Goal: Task Accomplishment & Management: Manage account settings

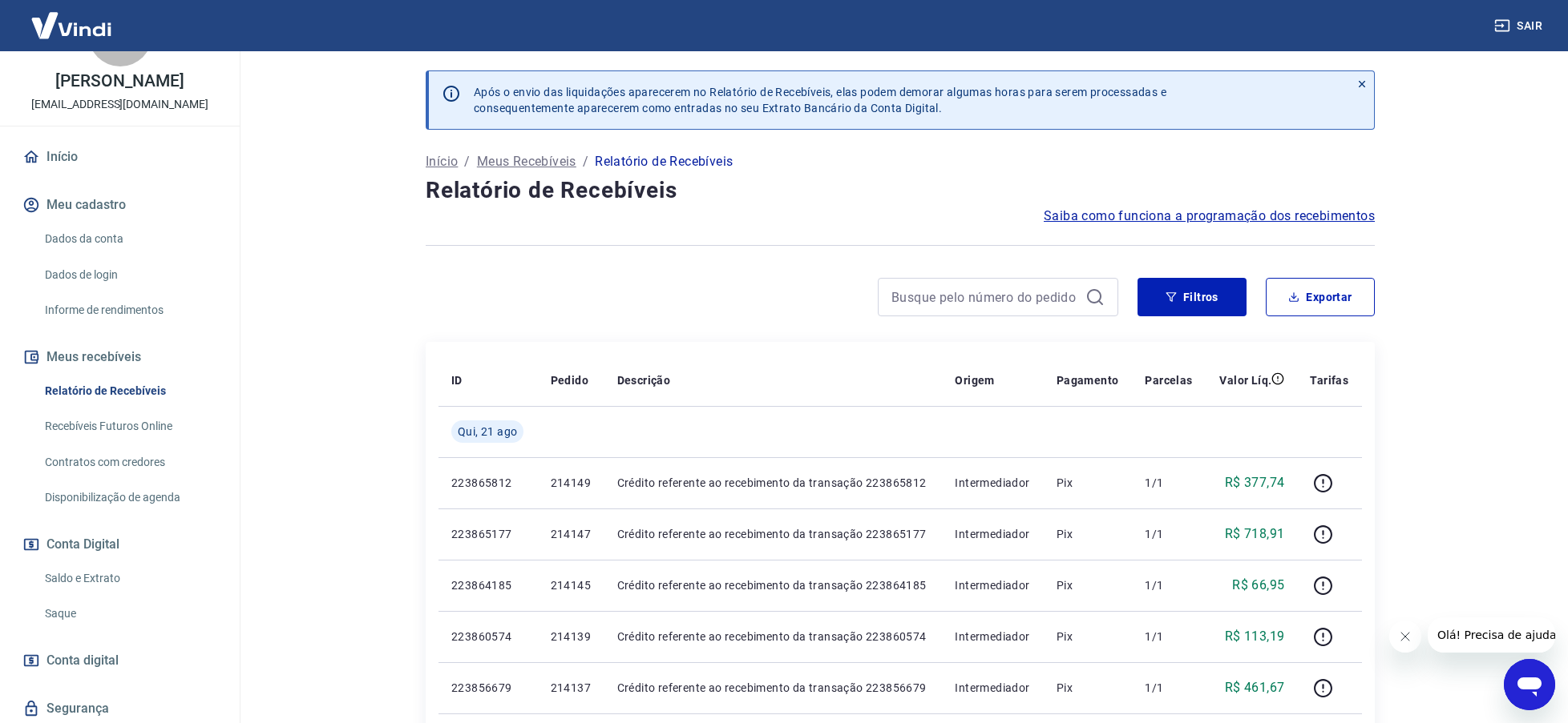
scroll to position [80, 0]
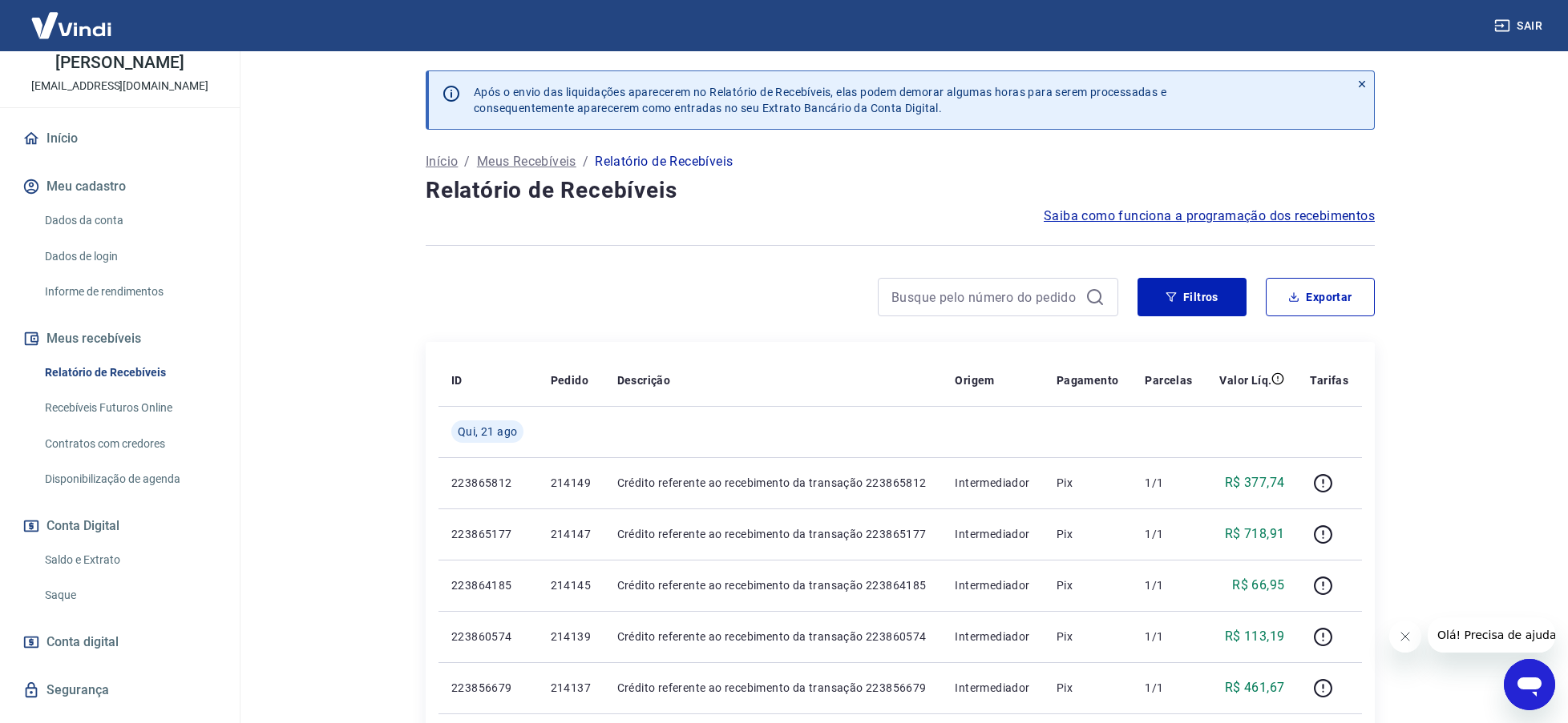
drag, startPoint x: 91, startPoint y: 563, endPoint x: 250, endPoint y: 563, distance: 159.0
click at [91, 563] on link "Saldo e Extrato" at bounding box center [129, 560] width 182 height 33
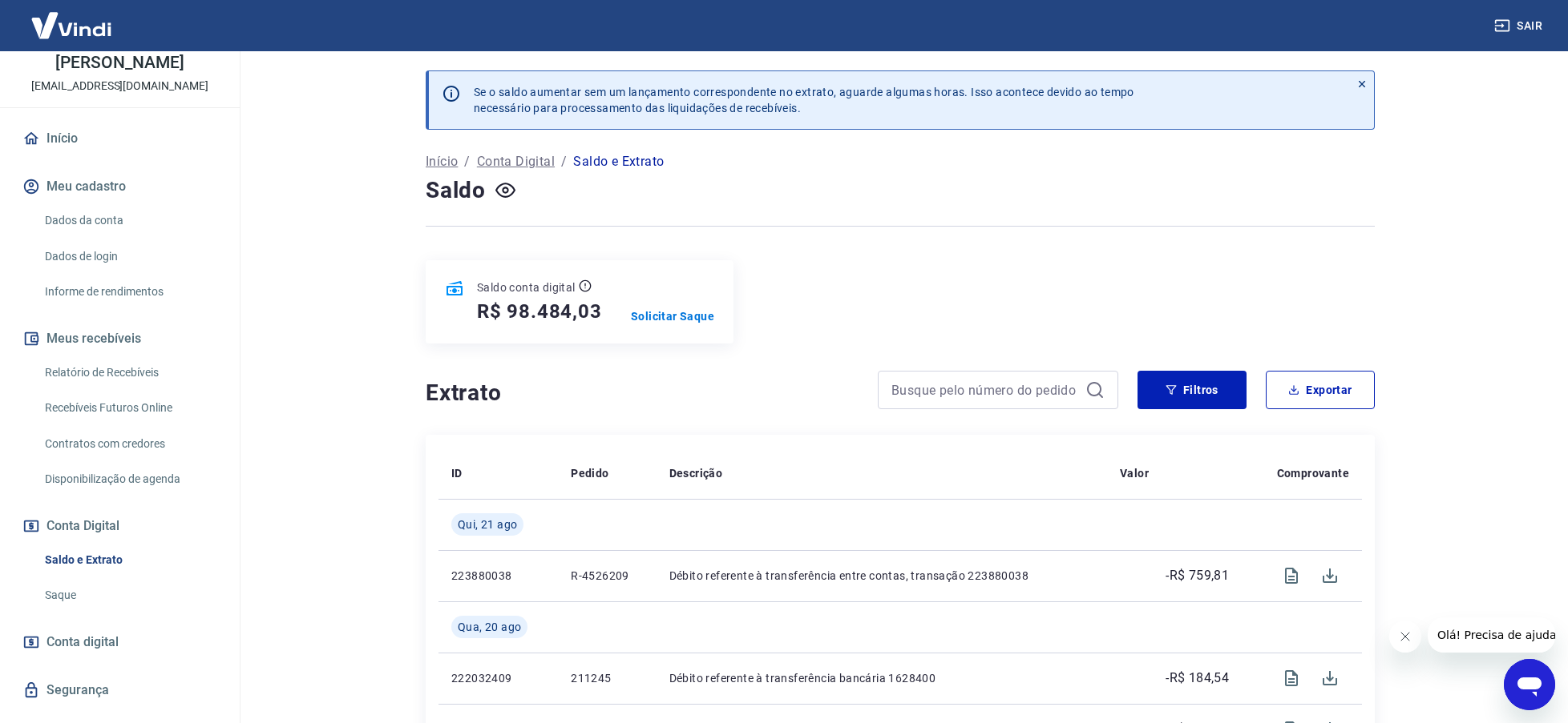
click at [92, 370] on link "Relatório de Recebíveis" at bounding box center [129, 373] width 182 height 33
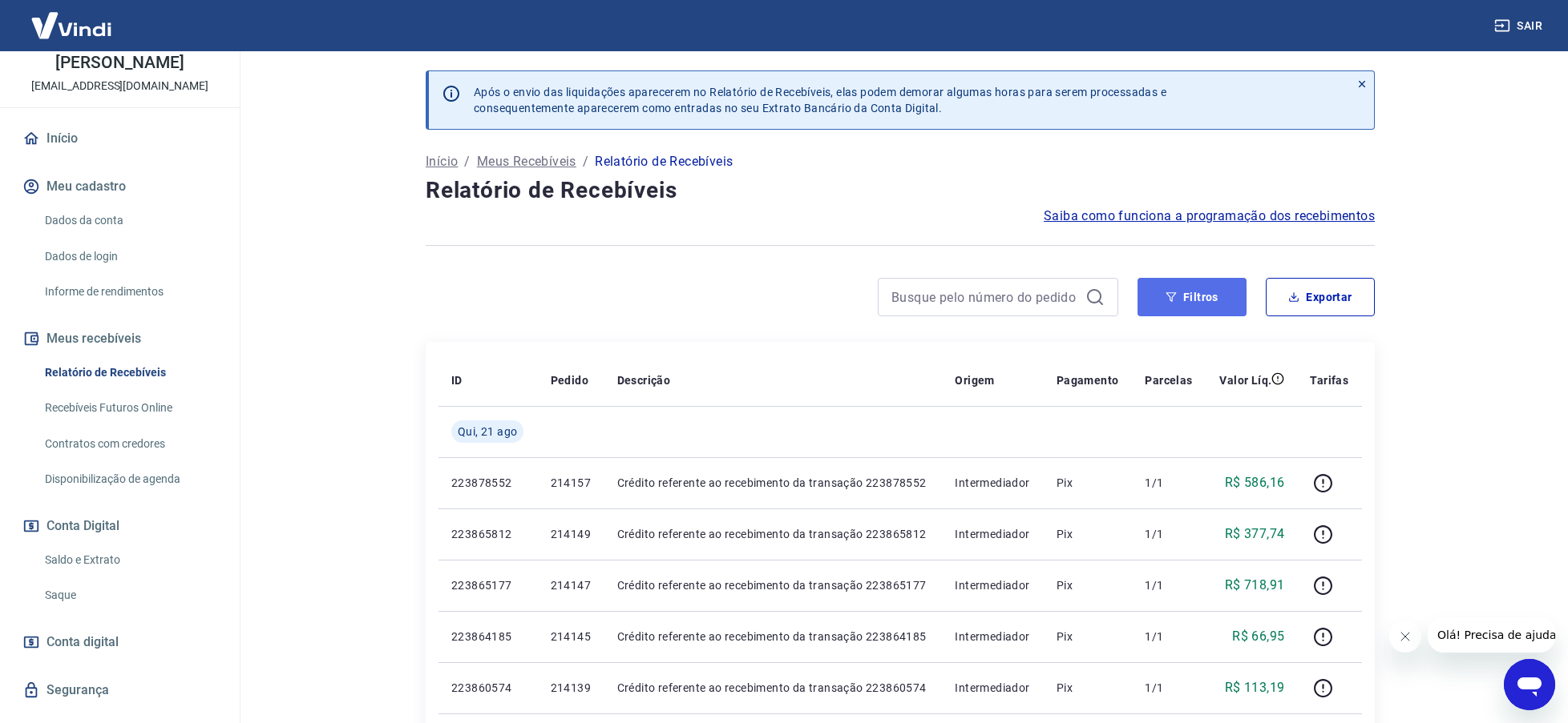
click at [1204, 294] on button "Filtros" at bounding box center [1192, 297] width 109 height 38
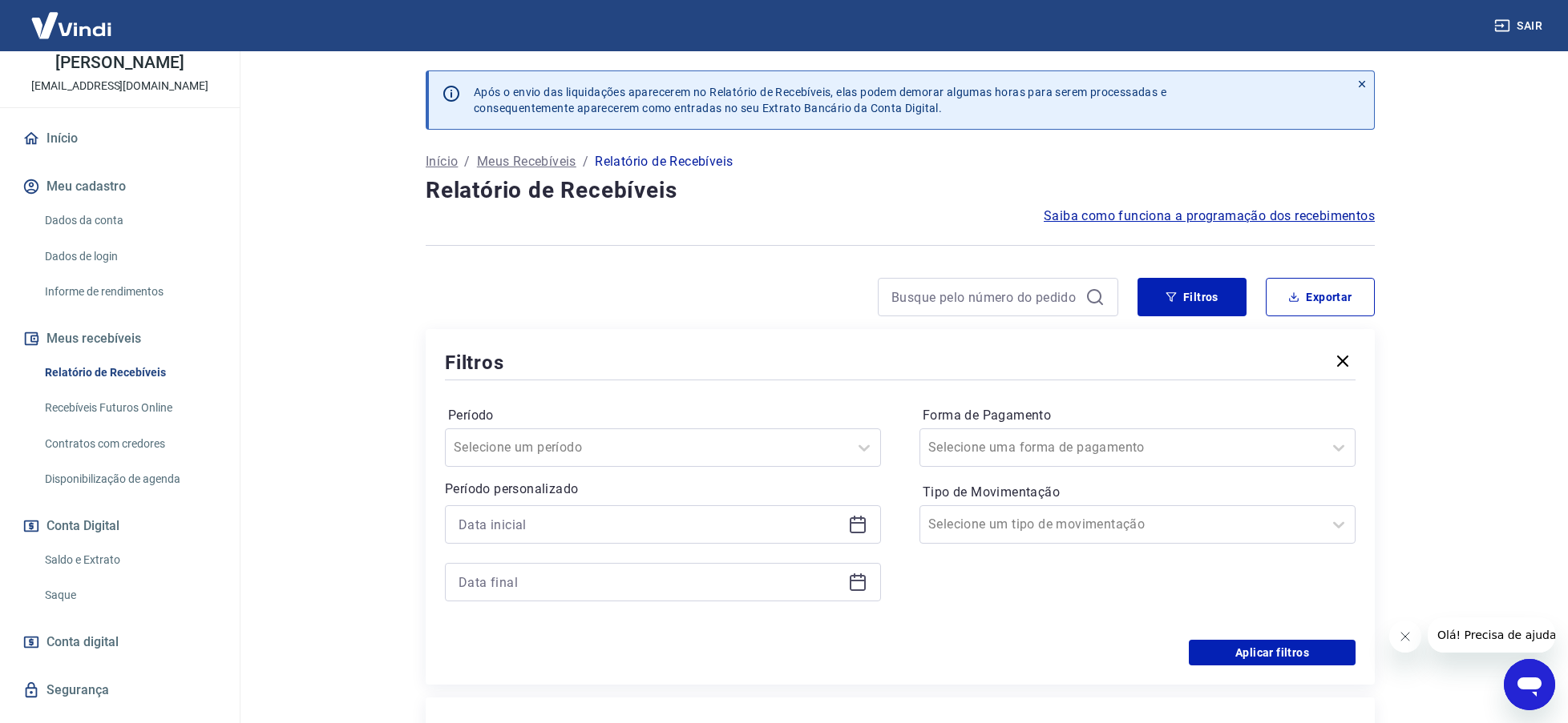
click at [850, 525] on icon at bounding box center [858, 525] width 16 height 16
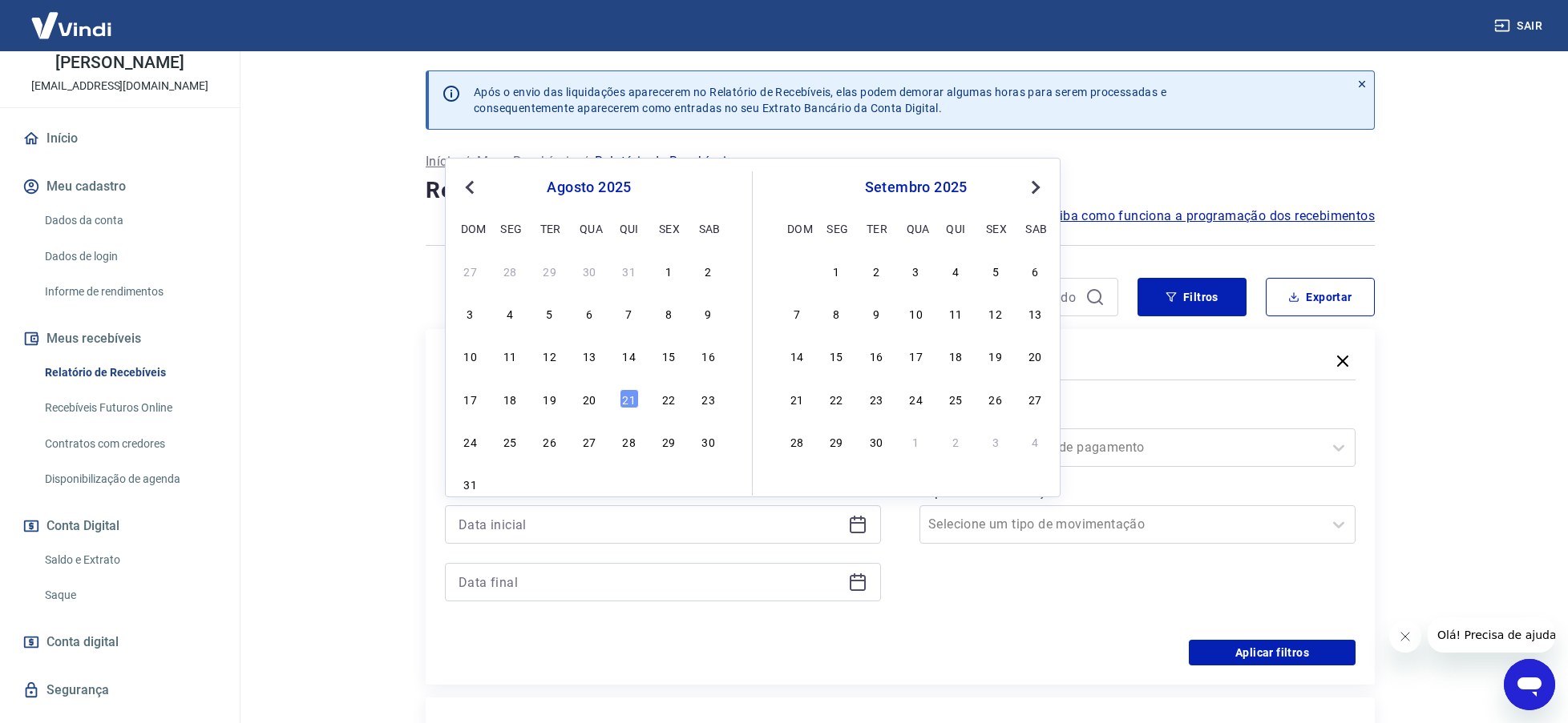
click at [600, 399] on div "17 18 19 20 21 22 23" at bounding box center [589, 399] width 261 height 24
click at [584, 402] on div "20" at bounding box center [589, 399] width 19 height 19
type input "[DATE]"
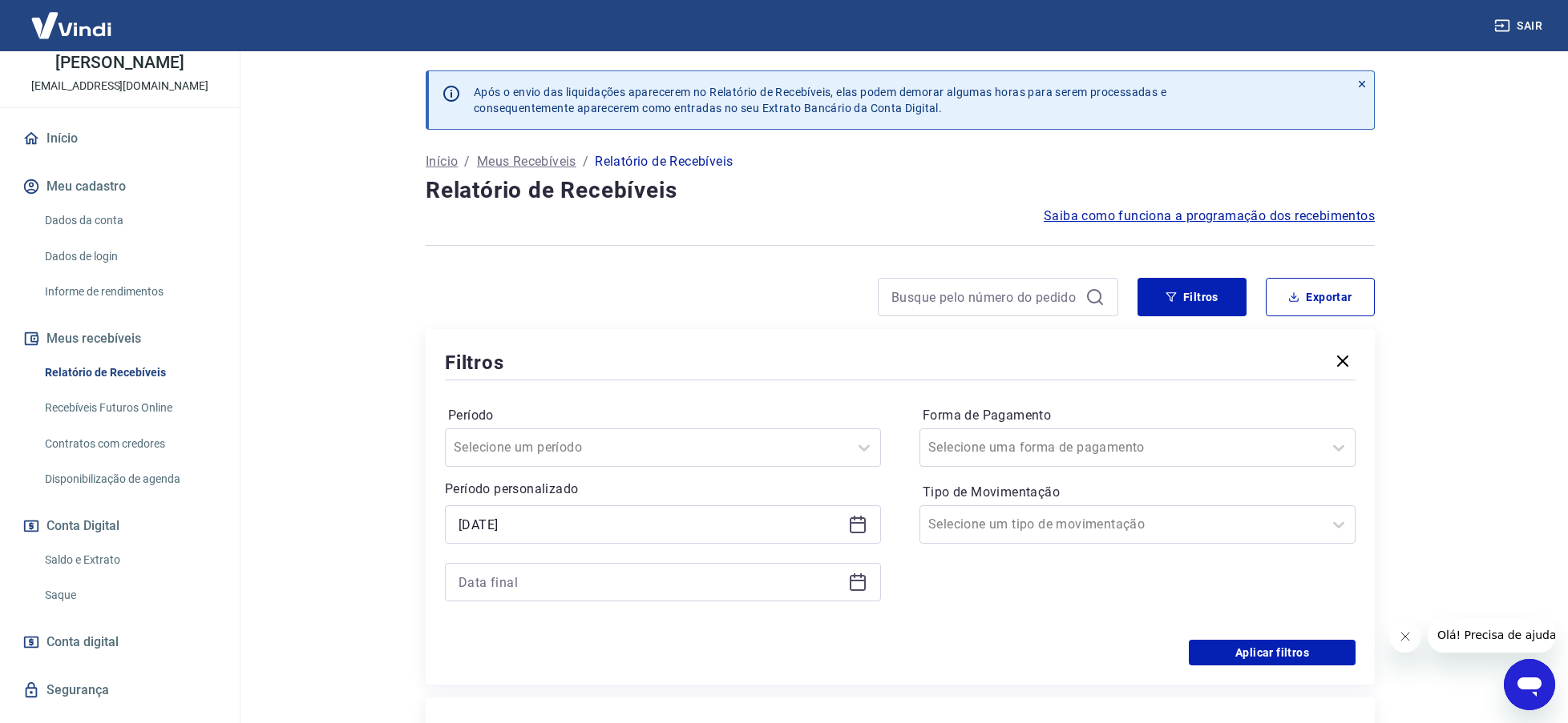
click at [857, 583] on icon at bounding box center [857, 582] width 19 height 19
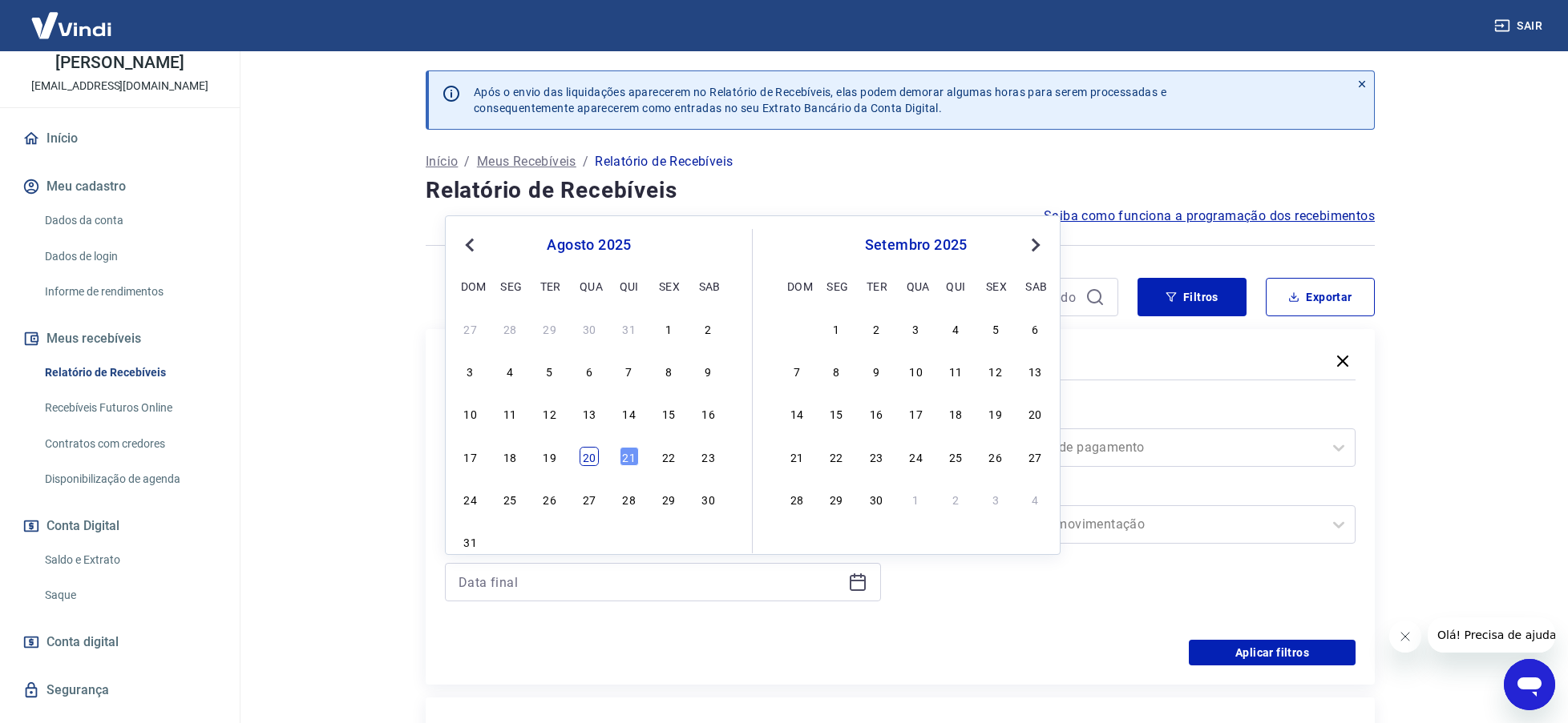
click at [598, 459] on div "20" at bounding box center [589, 456] width 19 height 19
type input "[DATE]"
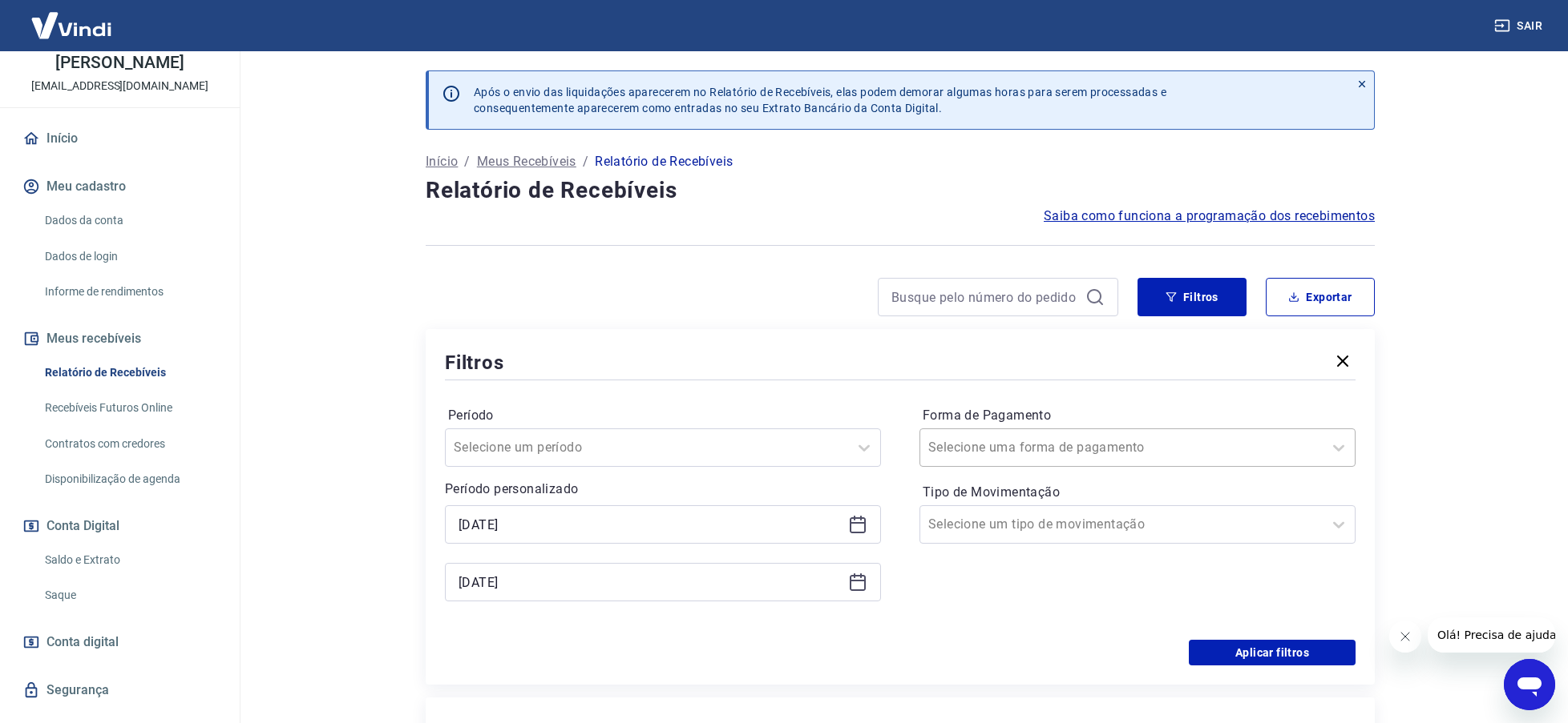
click at [969, 453] on input "Forma de Pagamento" at bounding box center [1009, 447] width 162 height 19
click at [1059, 523] on input "Tipo de Movimentação" at bounding box center [1009, 524] width 162 height 19
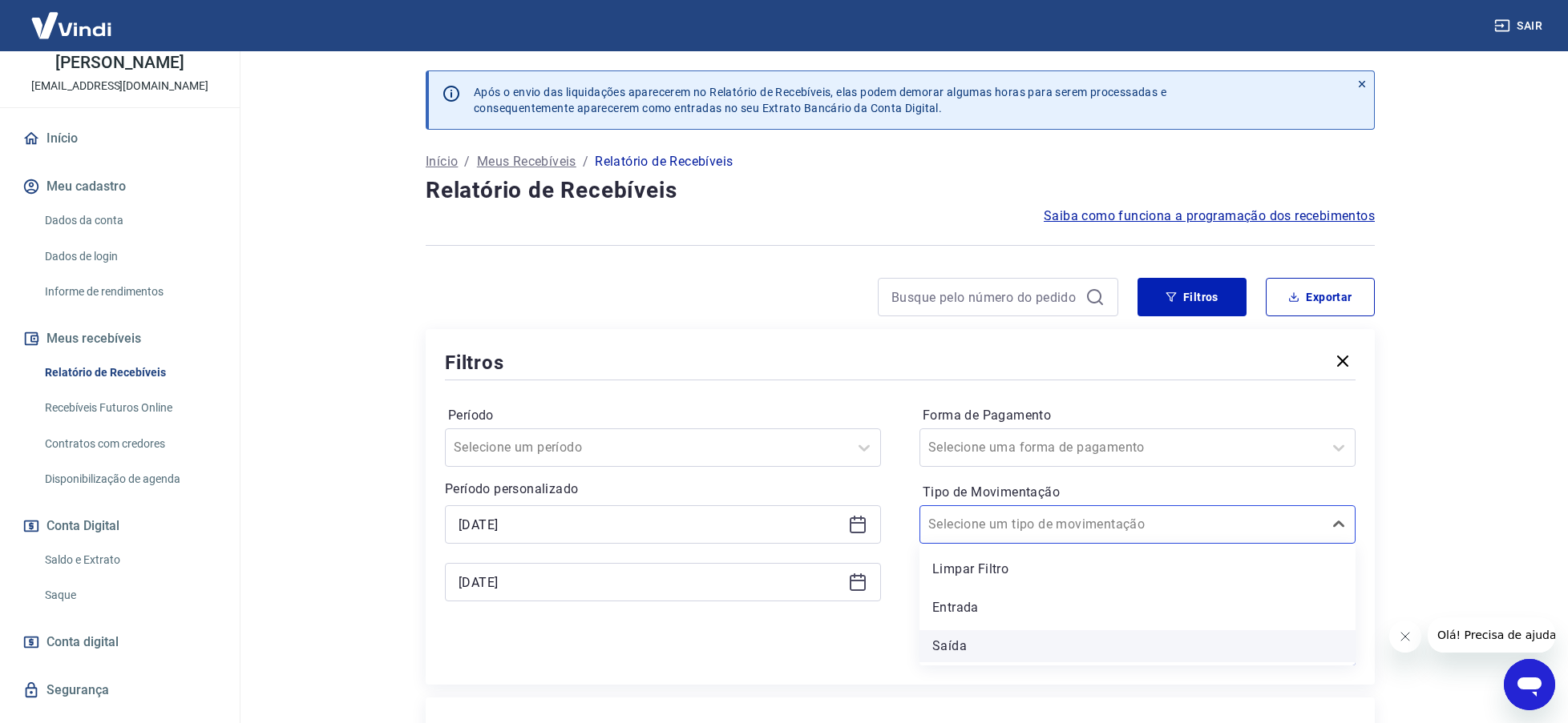
click at [970, 631] on div "Saída" at bounding box center [1137, 646] width 436 height 32
click at [967, 638] on div "Período Selecione um período Período personalizado Selected date: [DATE] [DATE]…" at bounding box center [899, 512] width 910 height 257
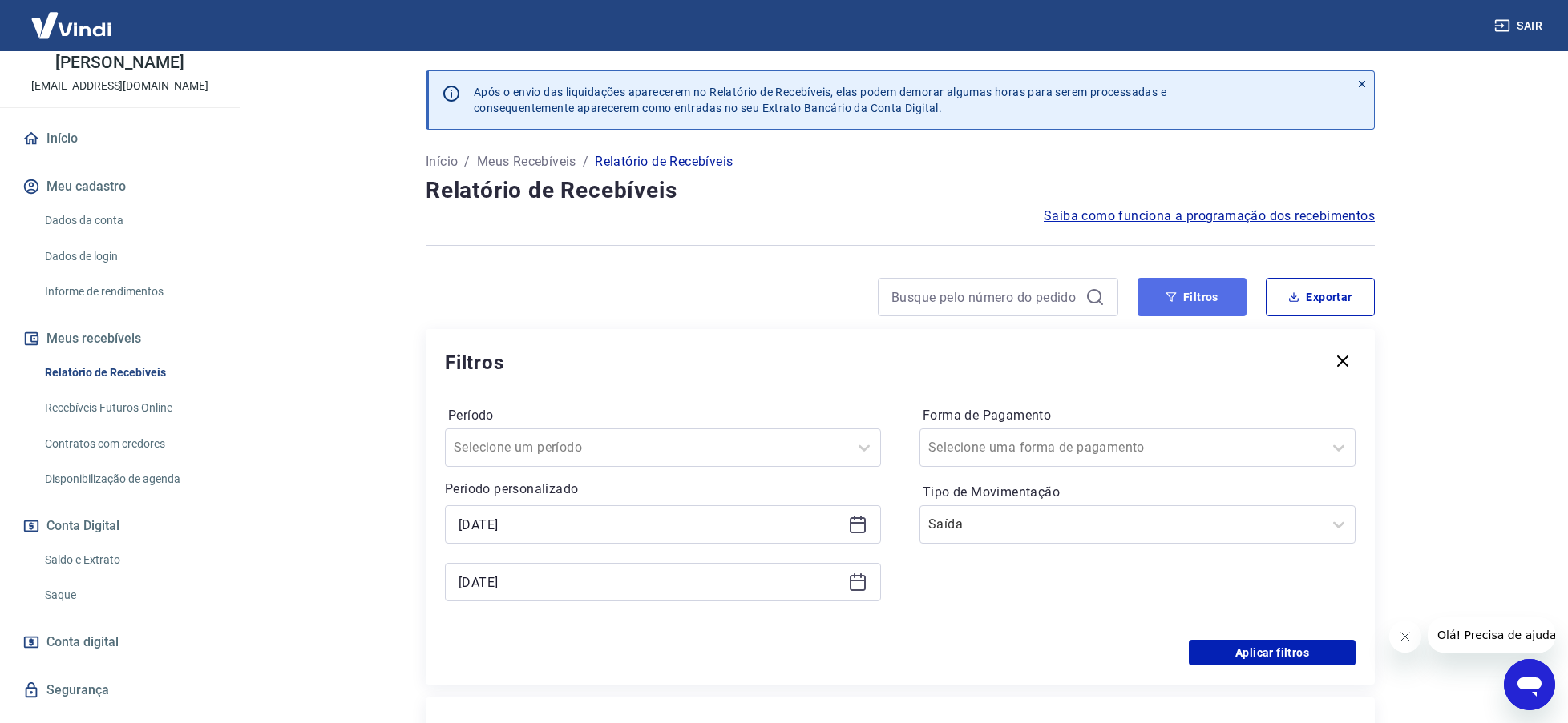
click at [1230, 290] on button "Filtros" at bounding box center [1192, 297] width 109 height 38
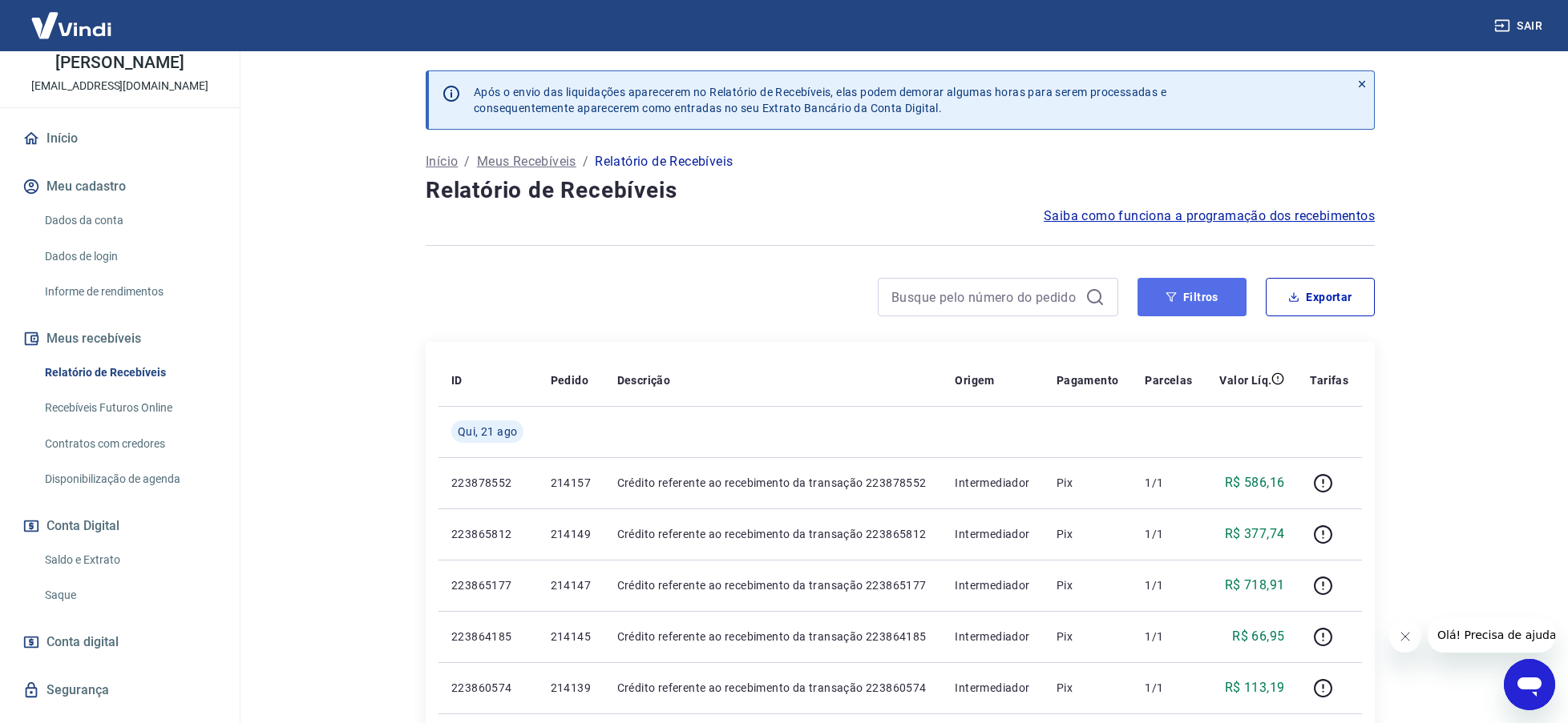
click at [1194, 294] on button "Filtros" at bounding box center [1192, 297] width 109 height 38
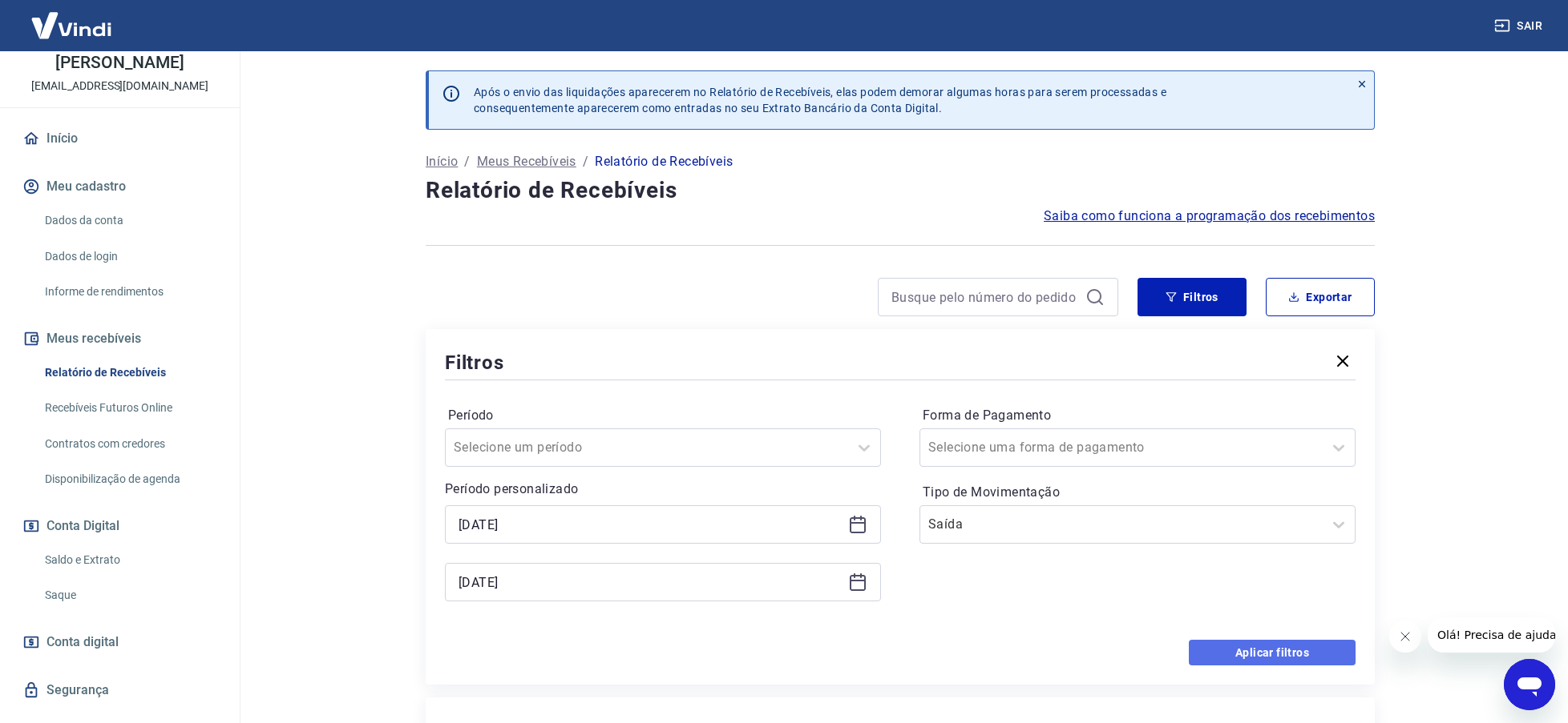
click at [1276, 650] on button "Aplicar filtros" at bounding box center [1272, 653] width 167 height 25
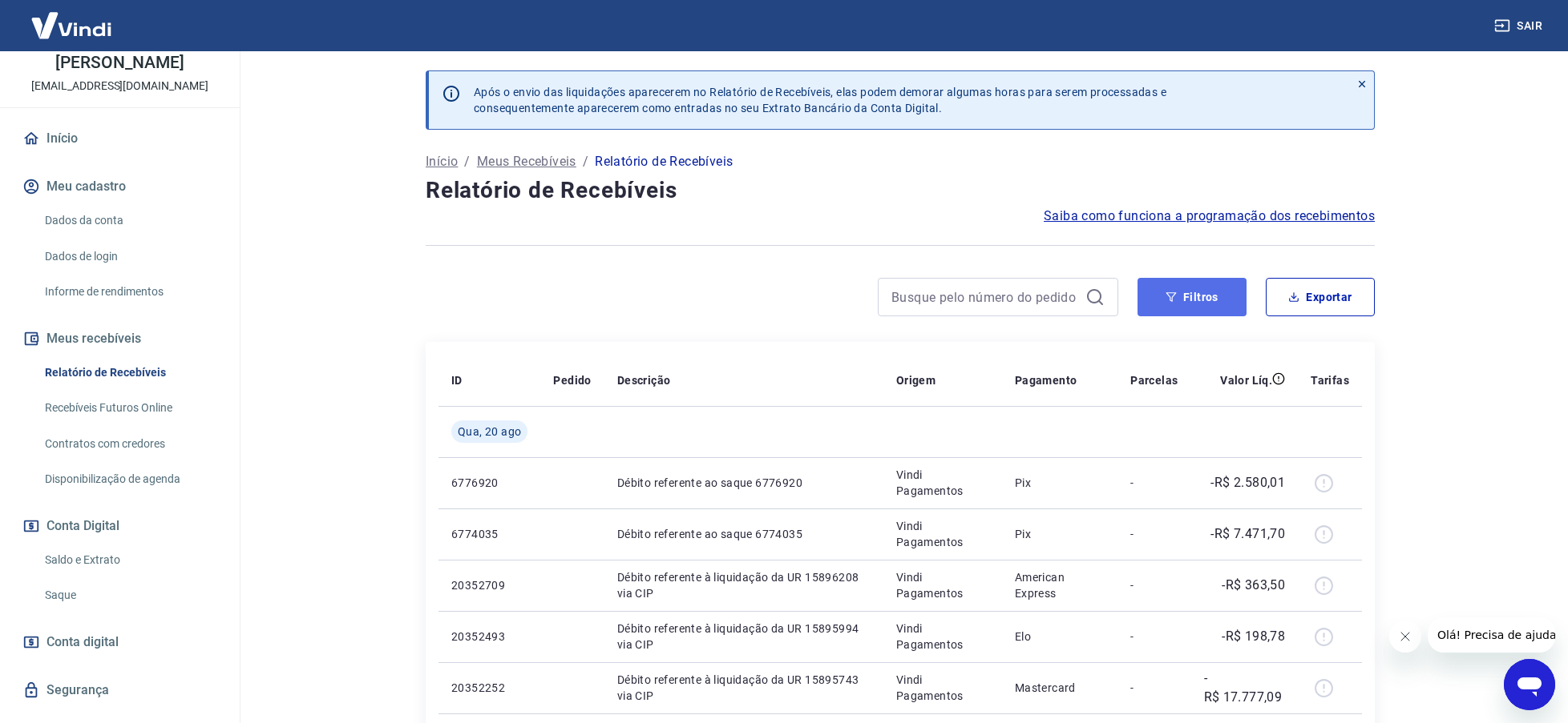
click at [1203, 300] on button "Filtros" at bounding box center [1192, 297] width 109 height 38
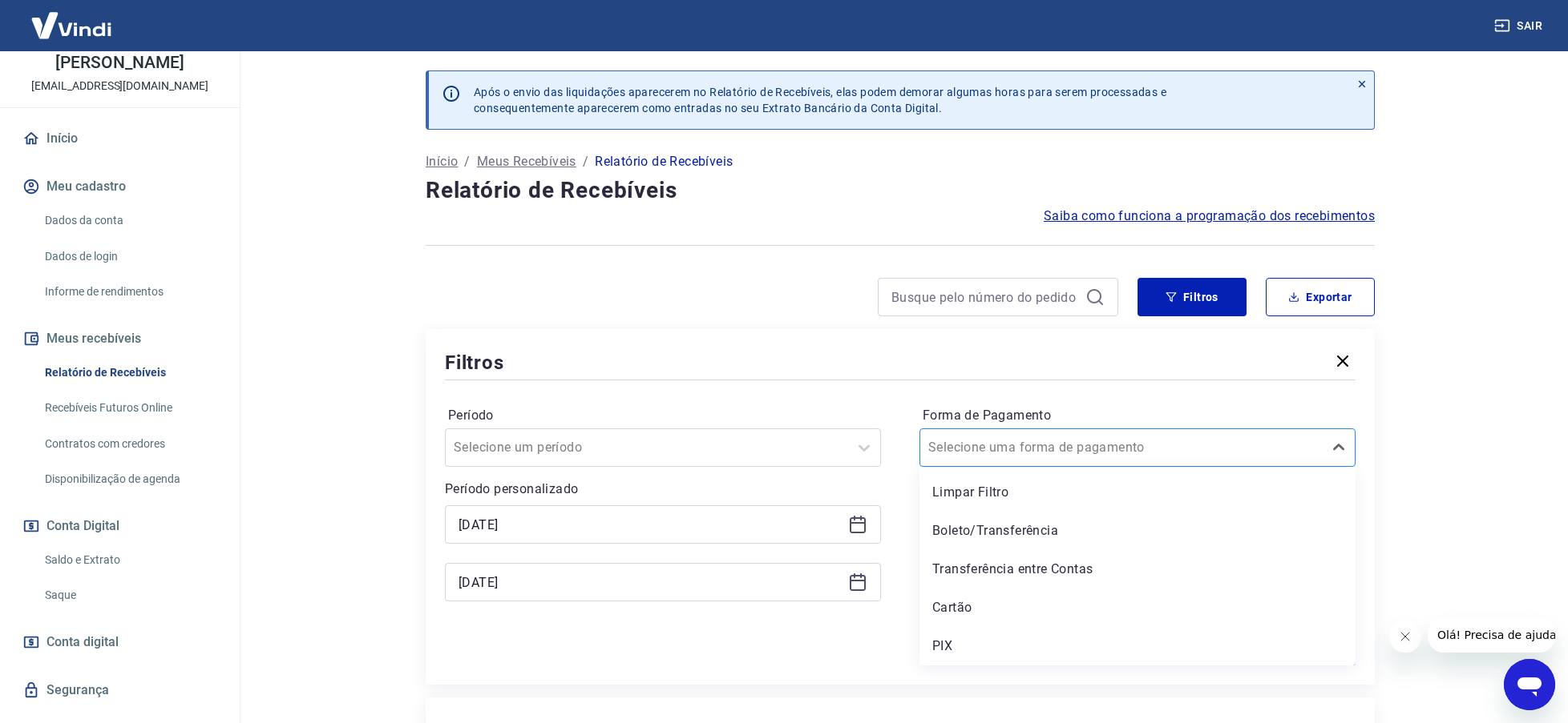
click at [1054, 456] on input "Forma de Pagamento" at bounding box center [1009, 447] width 162 height 19
drag, startPoint x: 951, startPoint y: 636, endPoint x: 1009, endPoint y: 550, distance: 103.7
click at [1003, 564] on div "Limpar Filtro Boleto/Transferência Transferência entre Contas Cartão PIX" at bounding box center [1137, 566] width 436 height 199
click at [1015, 536] on div "Boleto/Transferência" at bounding box center [1137, 531] width 436 height 32
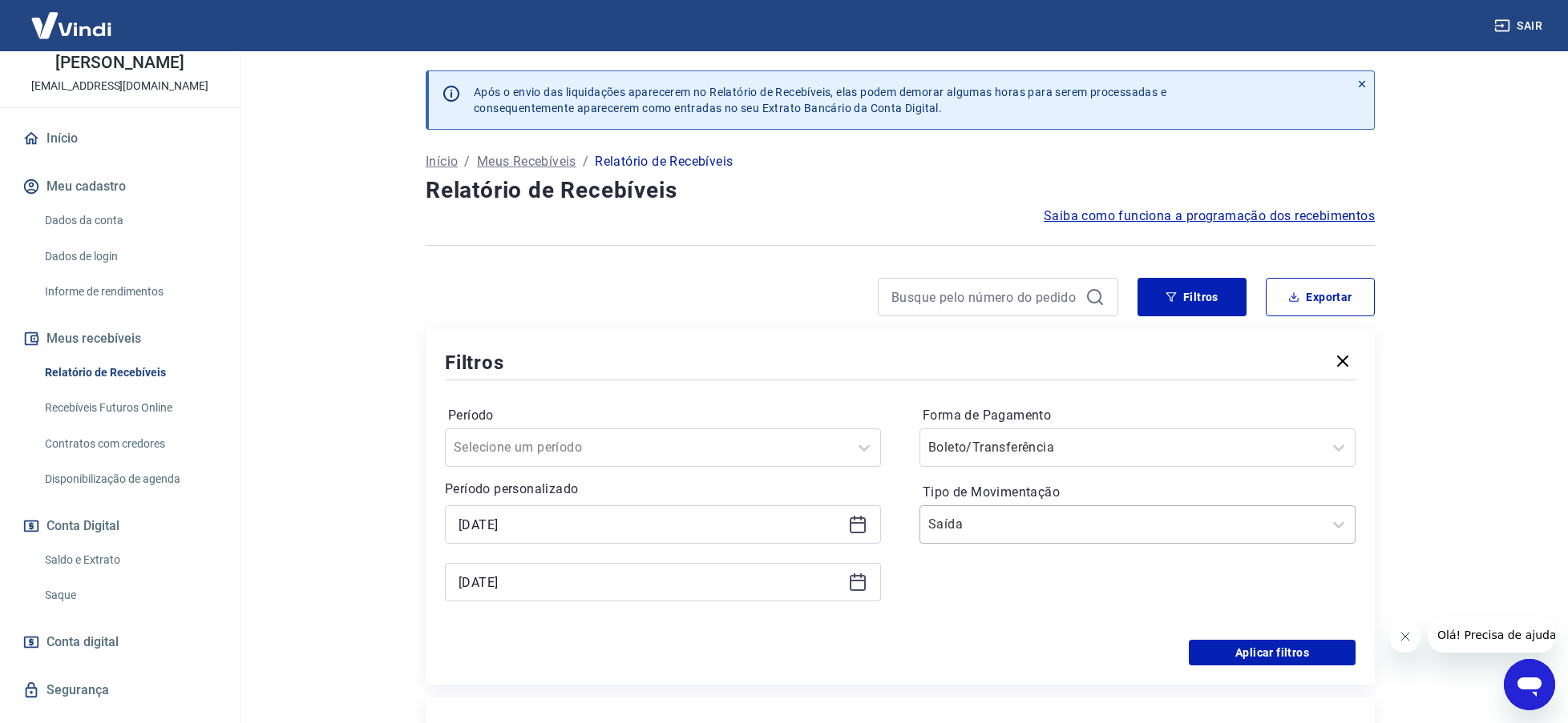
click at [968, 529] on input "Tipo de Movimentação" at bounding box center [1009, 524] width 162 height 19
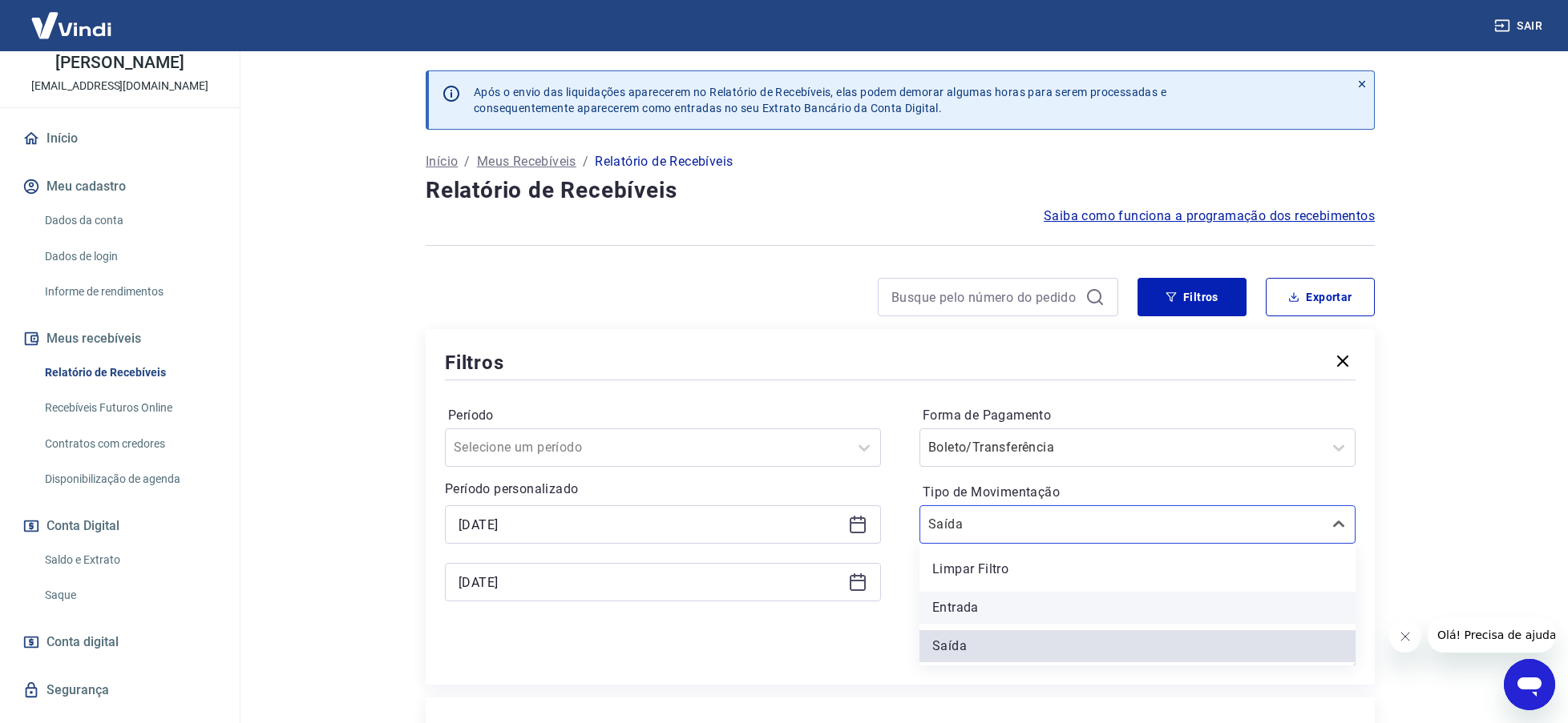
click at [957, 611] on div "Entrada" at bounding box center [1137, 607] width 436 height 32
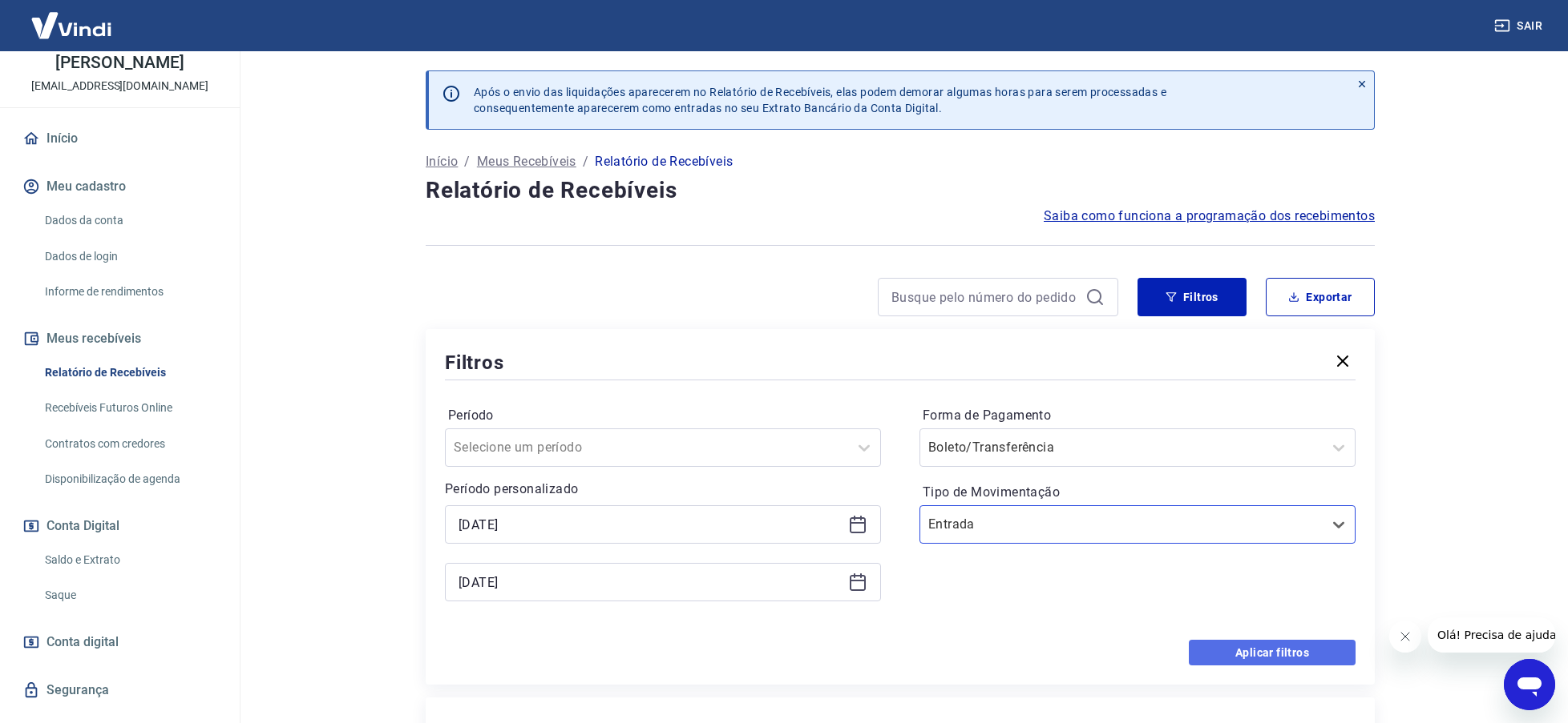
click at [1248, 646] on button "Aplicar filtros" at bounding box center [1272, 653] width 167 height 25
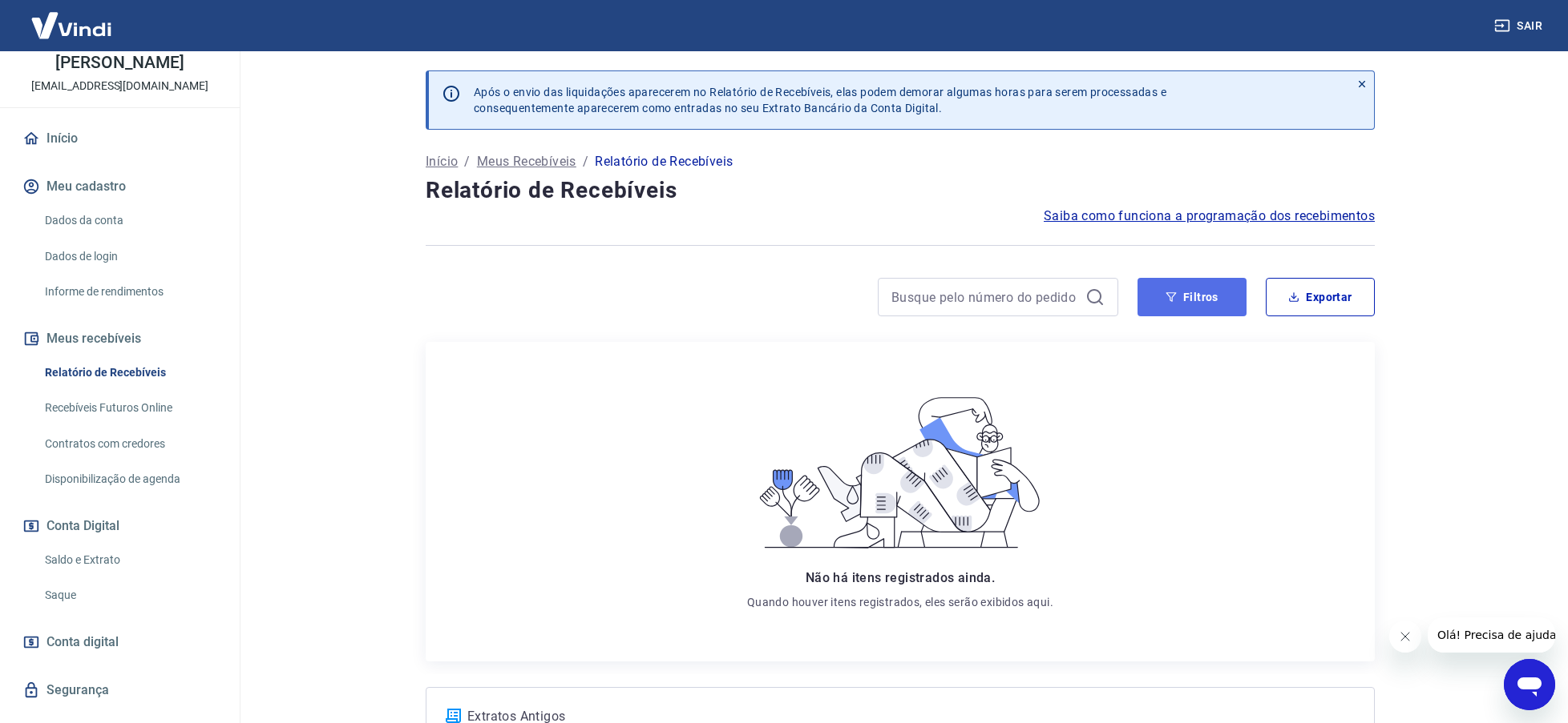
click at [1217, 303] on button "Filtros" at bounding box center [1192, 297] width 109 height 38
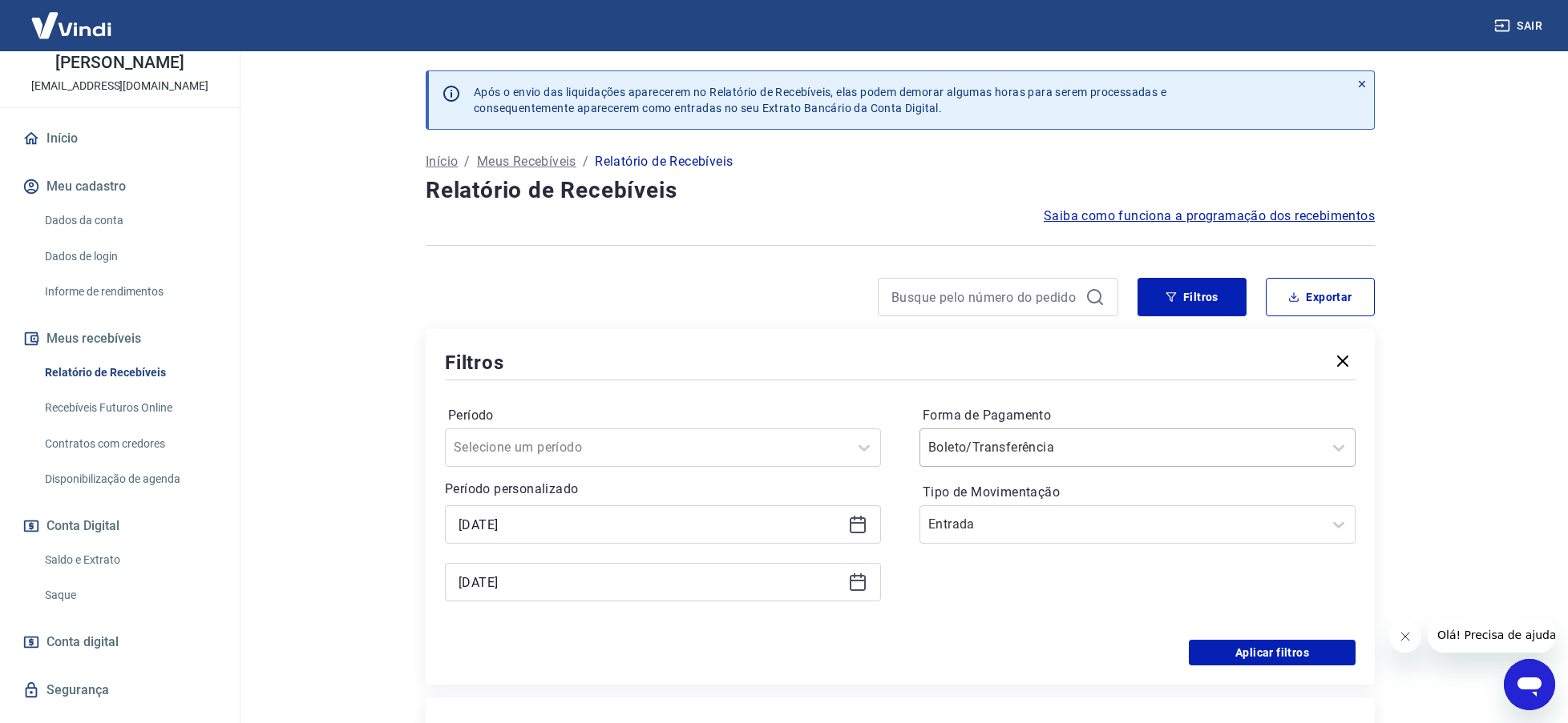
click at [998, 440] on input "Forma de Pagamento" at bounding box center [1009, 447] width 162 height 19
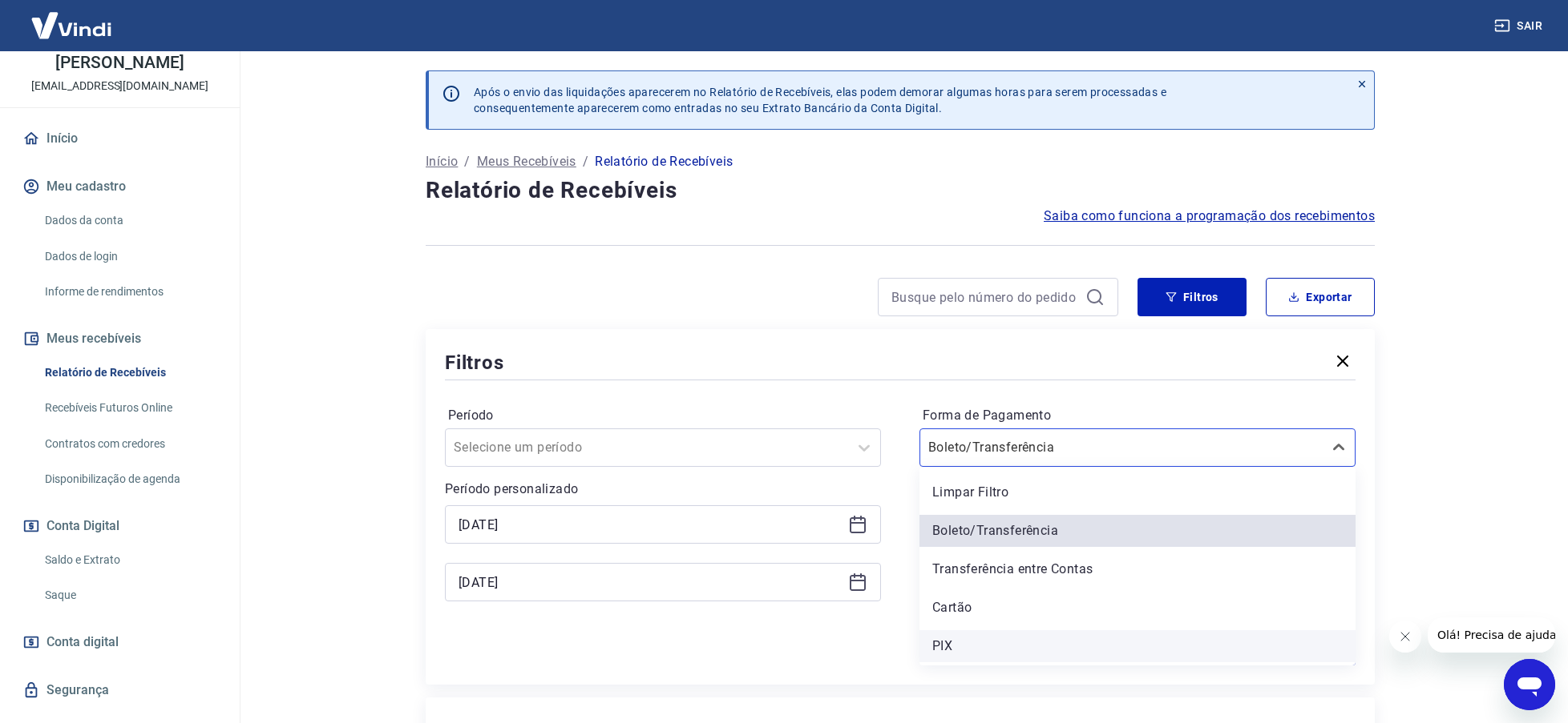
click at [947, 644] on div "PIX" at bounding box center [1137, 646] width 436 height 32
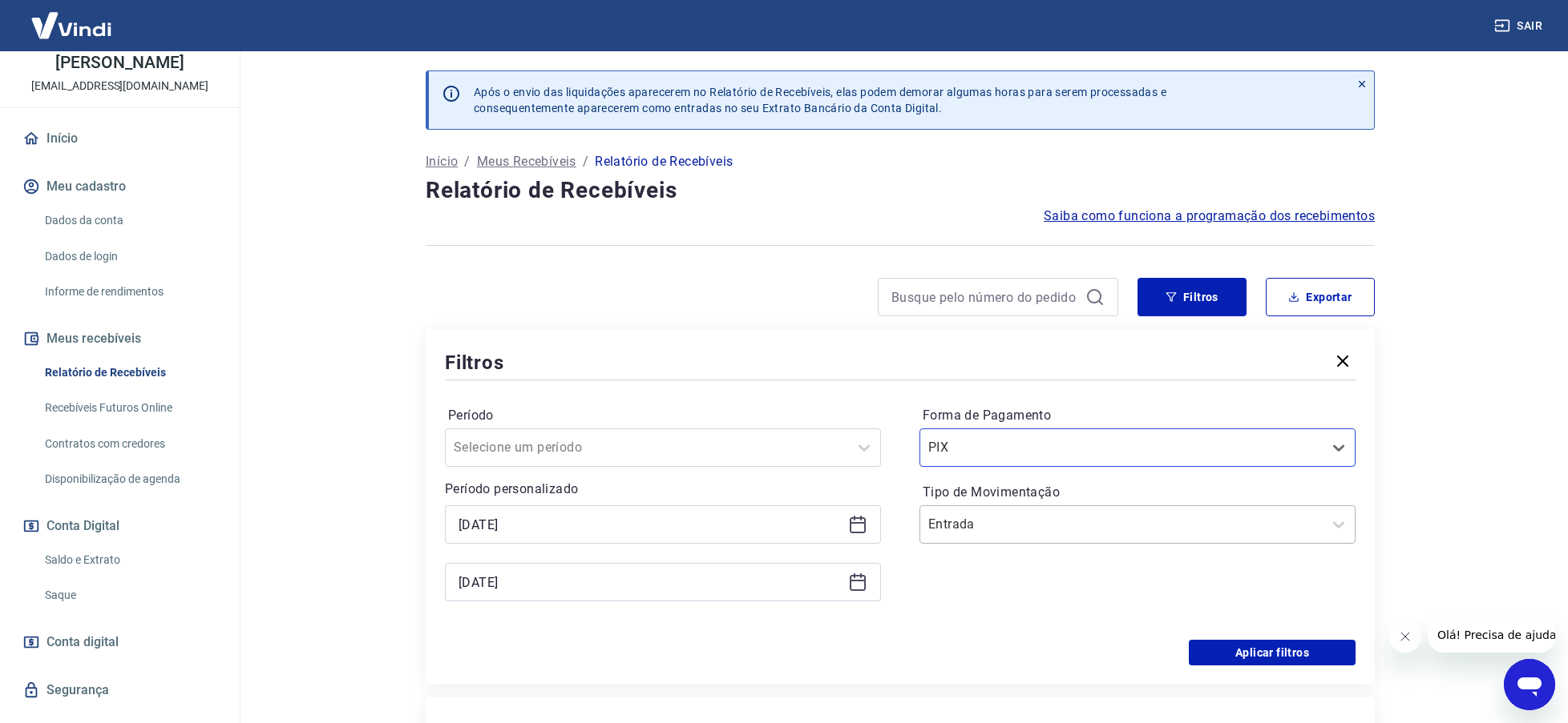
click at [980, 530] on input "Tipo de Movimentação" at bounding box center [1009, 524] width 162 height 19
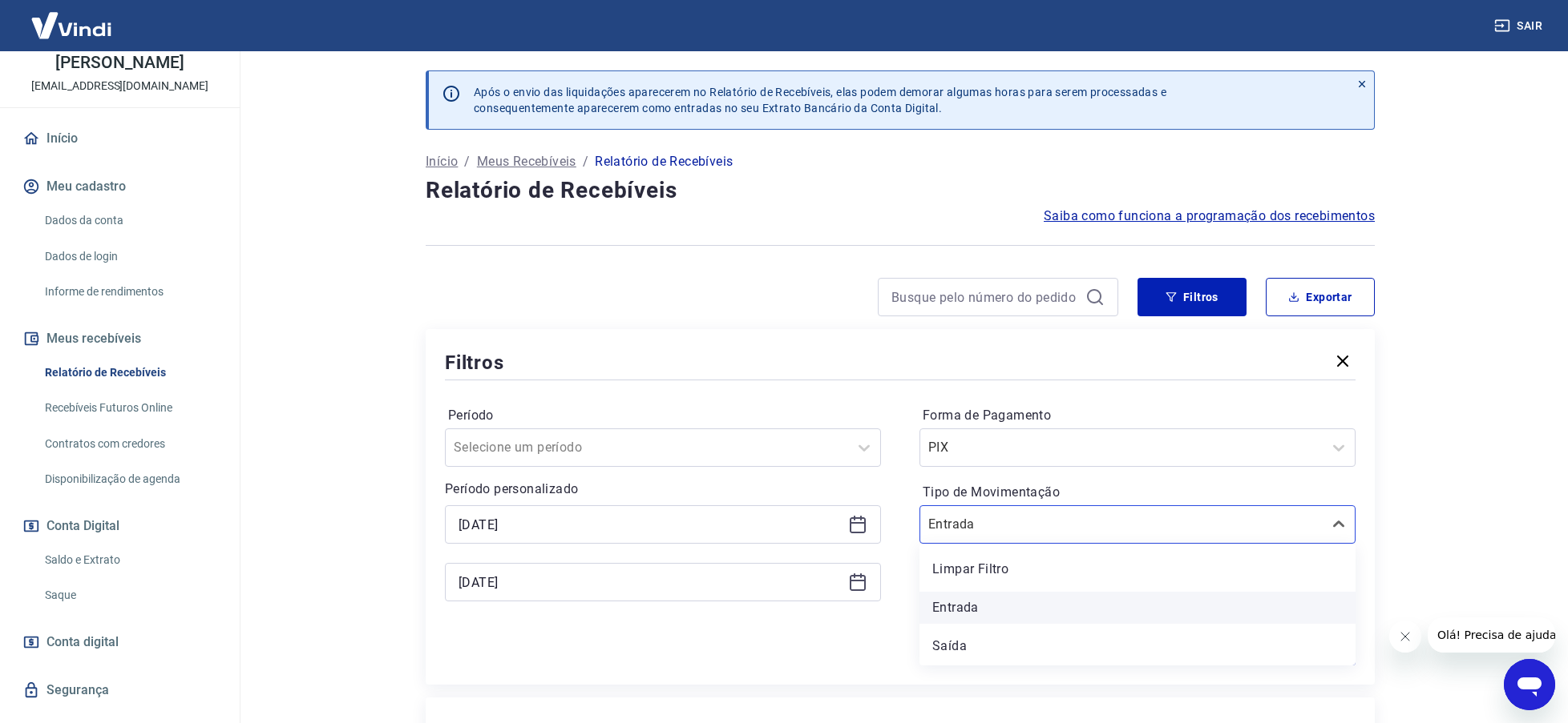
click at [958, 611] on div "Entrada" at bounding box center [1137, 607] width 436 height 32
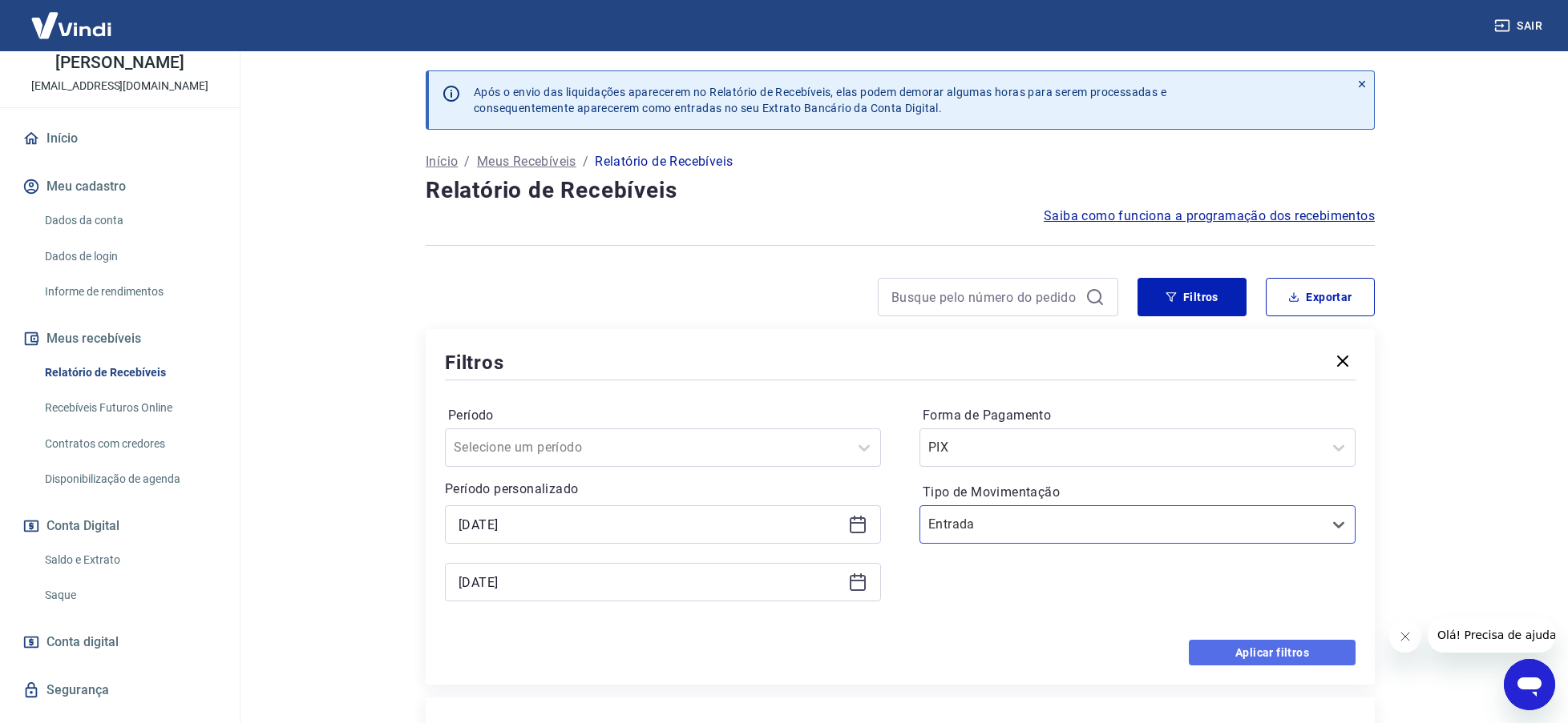
click at [1269, 643] on button "Aplicar filtros" at bounding box center [1272, 653] width 167 height 25
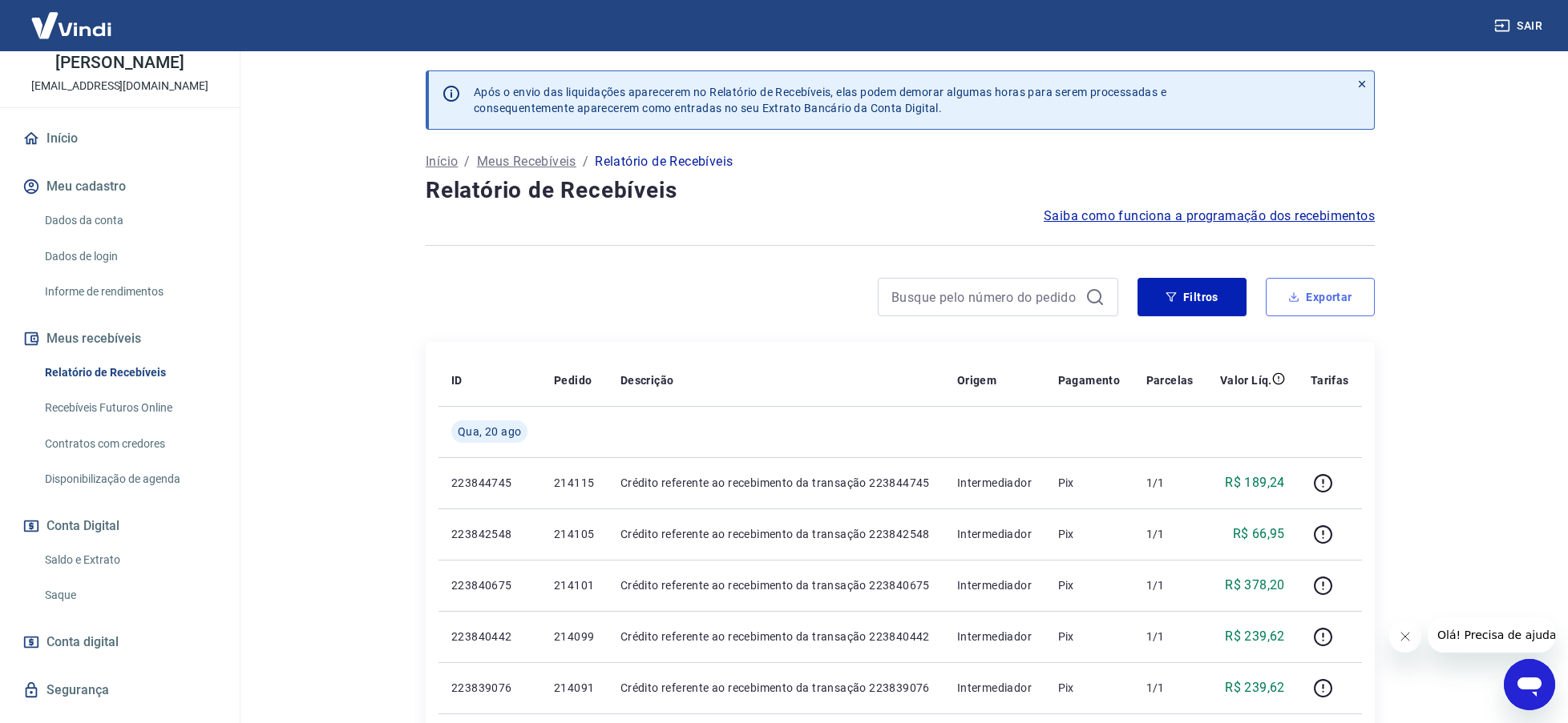
click at [1327, 289] on button "Exportar" at bounding box center [1320, 297] width 109 height 38
type input "[DATE]"
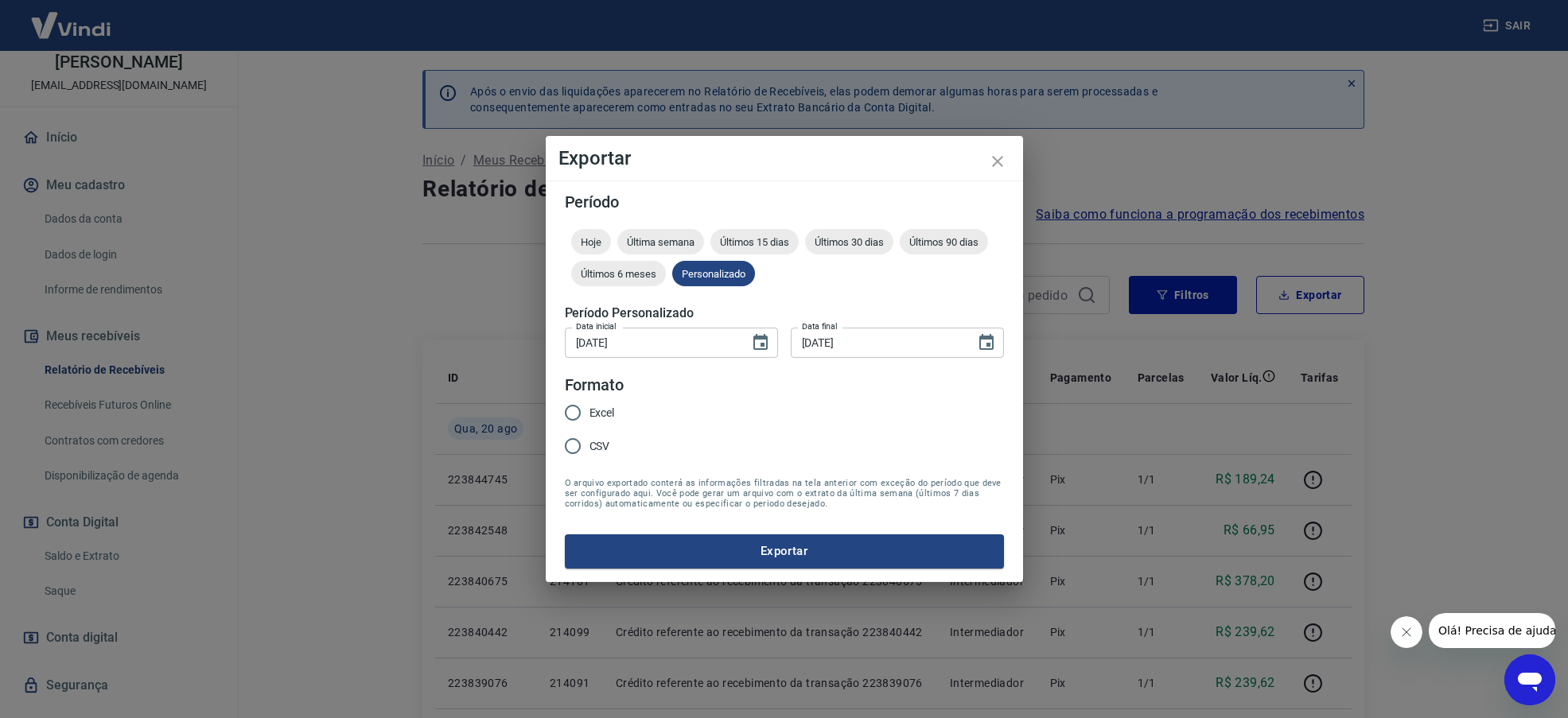
click at [612, 414] on span "Excel" at bounding box center [602, 413] width 25 height 16
click at [590, 414] on input "Excel" at bounding box center [572, 412] width 33 height 33
radio input "true"
click at [789, 551] on button "Exportar" at bounding box center [785, 551] width 439 height 33
